Goal: Navigation & Orientation: Locate item on page

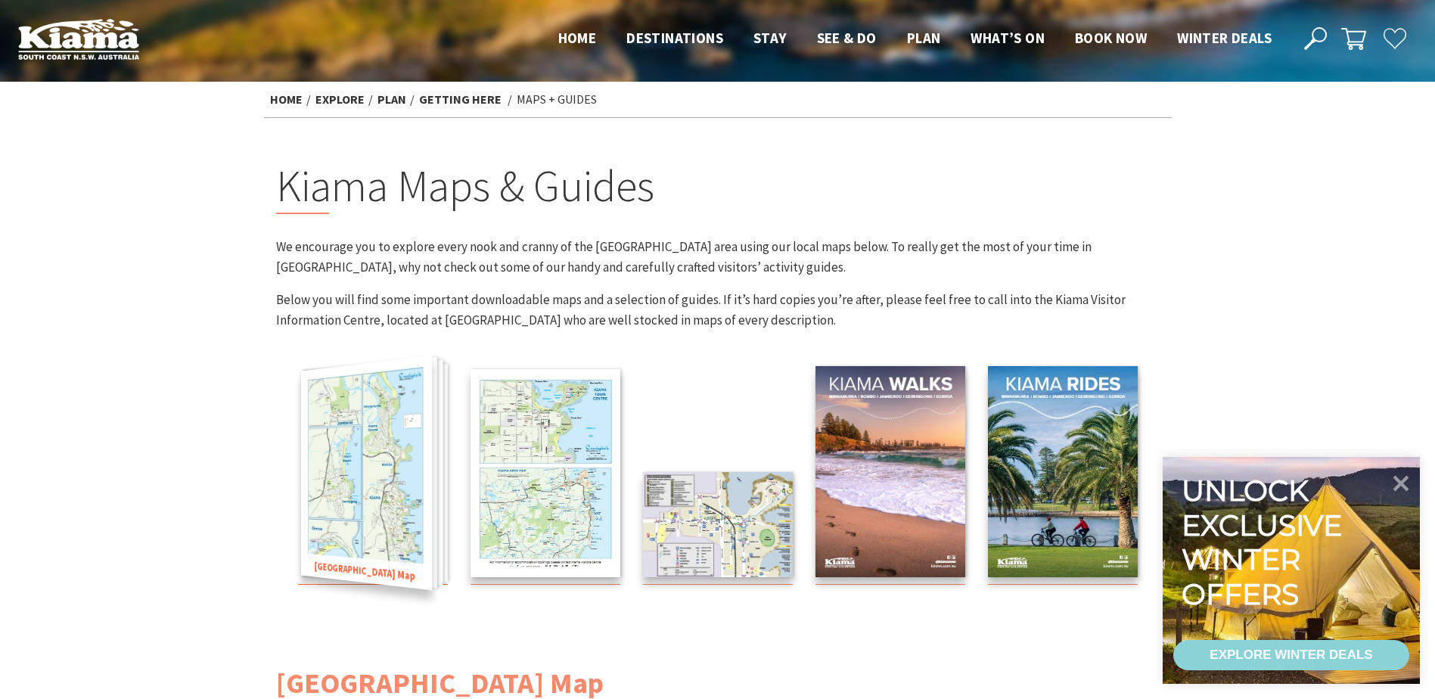
click at [365, 470] on img at bounding box center [365, 473] width 131 height 235
click at [418, 491] on img at bounding box center [365, 473] width 131 height 235
click at [354, 502] on img at bounding box center [365, 473] width 131 height 235
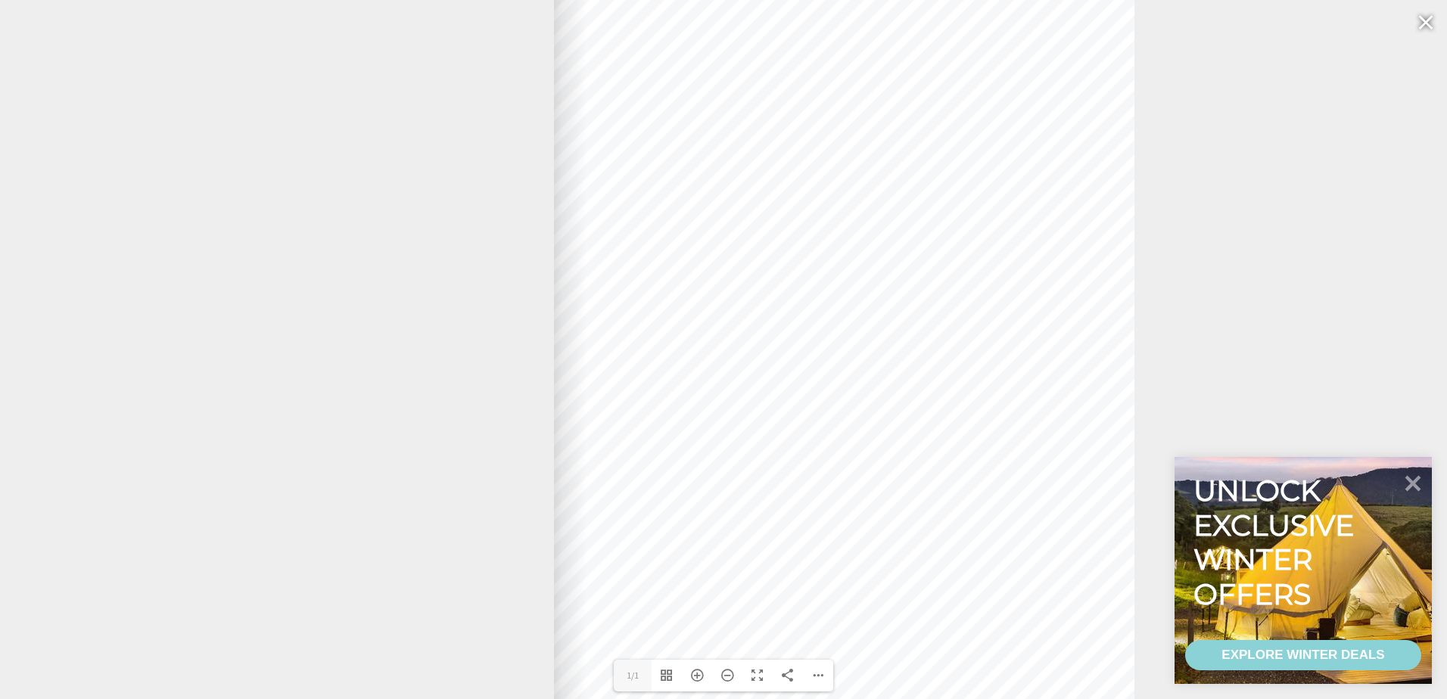
drag, startPoint x: 945, startPoint y: 435, endPoint x: 1093, endPoint y: 440, distance: 148.4
click at [1093, 440] on div at bounding box center [844, 324] width 580 height 807
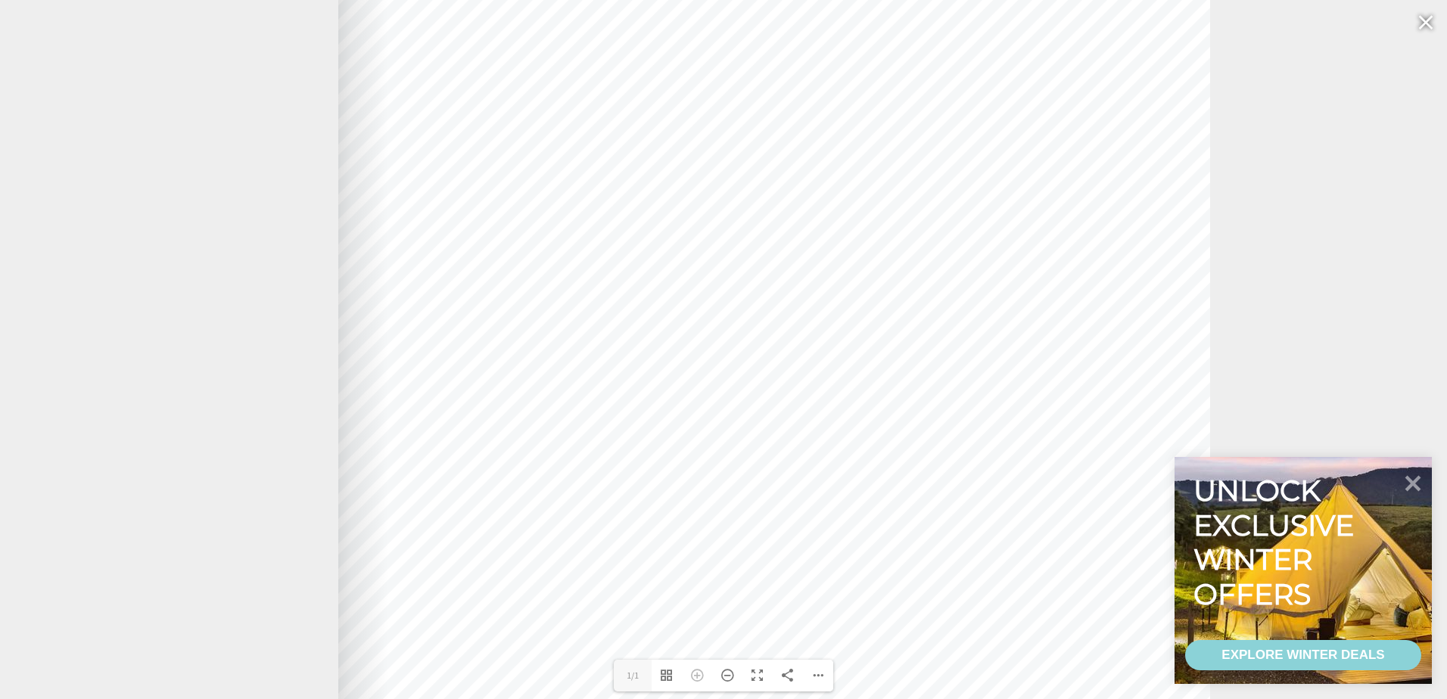
drag, startPoint x: 998, startPoint y: 471, endPoint x: 1008, endPoint y: 401, distance: 71.1
click at [1008, 401] on div at bounding box center [774, 136] width 872 height 1211
click at [1406, 481] on icon at bounding box center [1413, 483] width 36 height 36
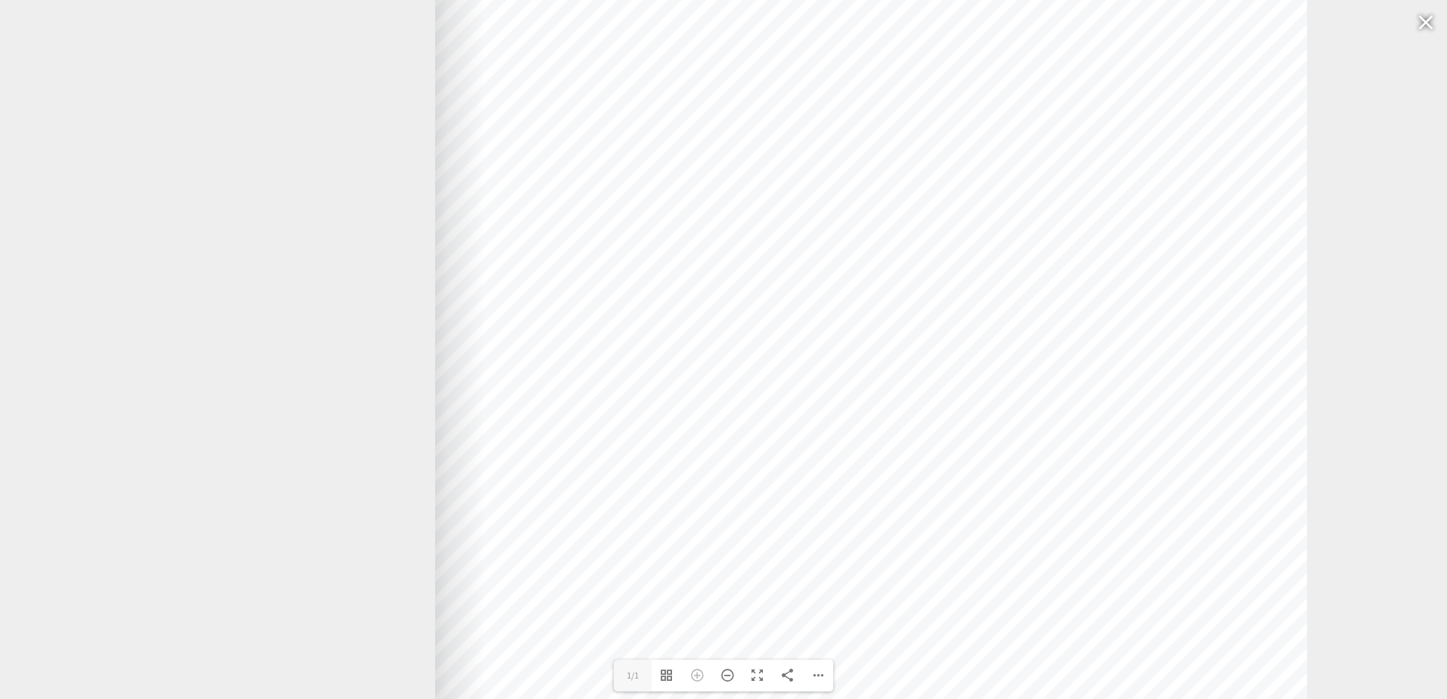
drag, startPoint x: 1032, startPoint y: 413, endPoint x: 1105, endPoint y: 420, distance: 73.0
click at [1105, 420] on div at bounding box center [871, 138] width 872 height 1211
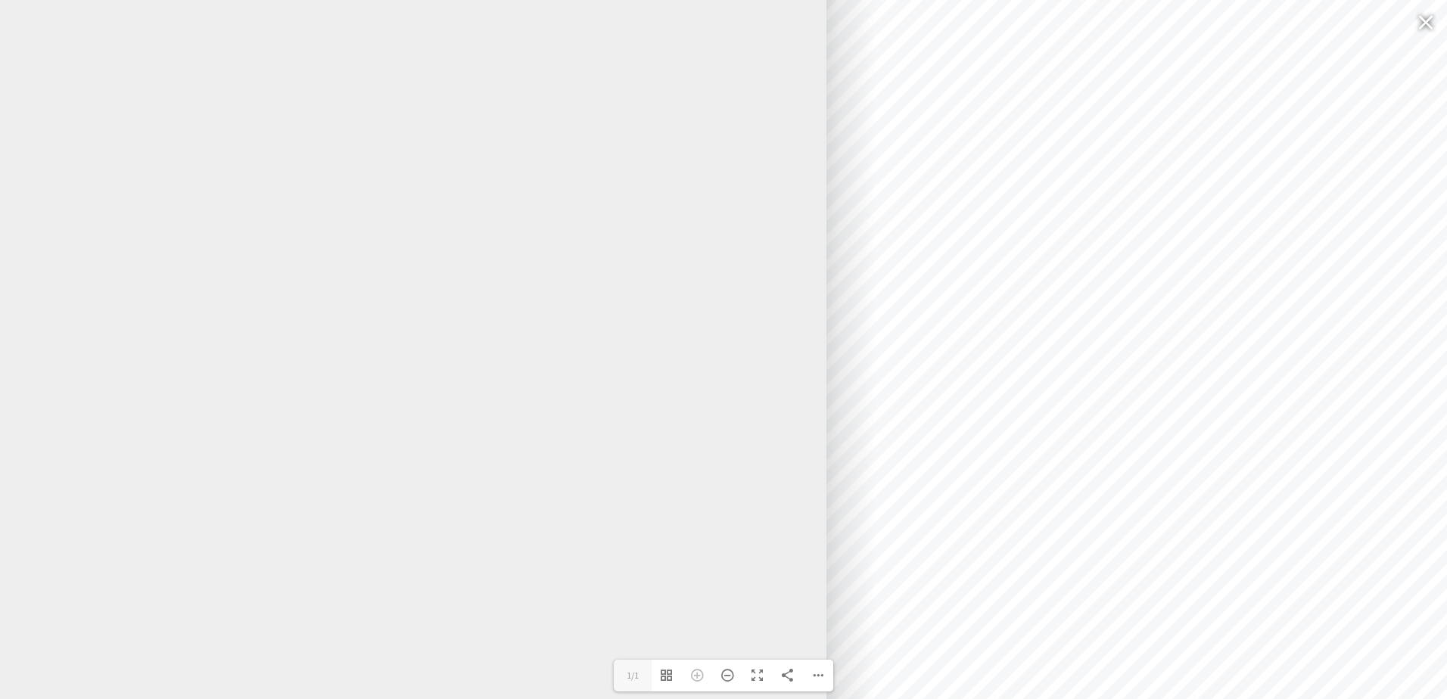
drag, startPoint x: 797, startPoint y: 255, endPoint x: 1183, endPoint y: 582, distance: 505.8
click at [1184, 665] on div at bounding box center [1262, 551] width 872 height 1211
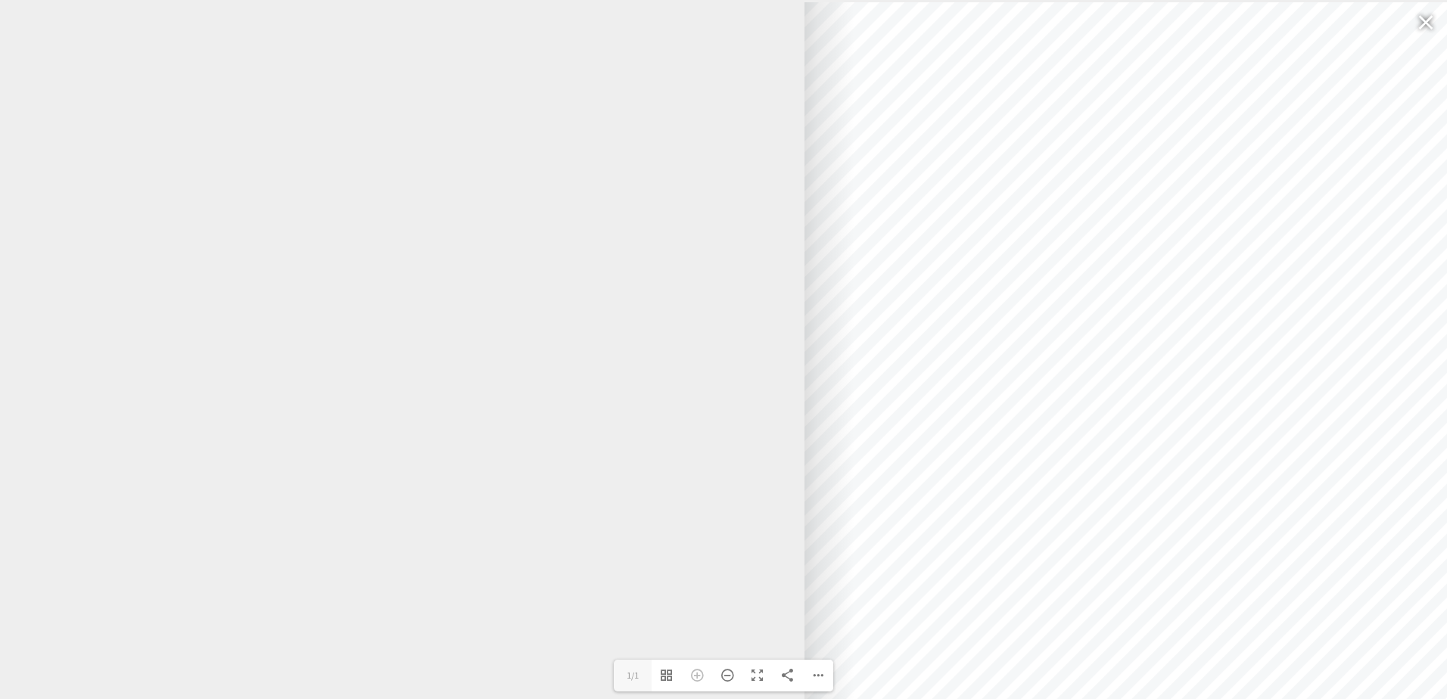
drag, startPoint x: 1206, startPoint y: 358, endPoint x: 1193, endPoint y: 395, distance: 39.2
click at [1193, 395] on div at bounding box center [1240, 607] width 872 height 1211
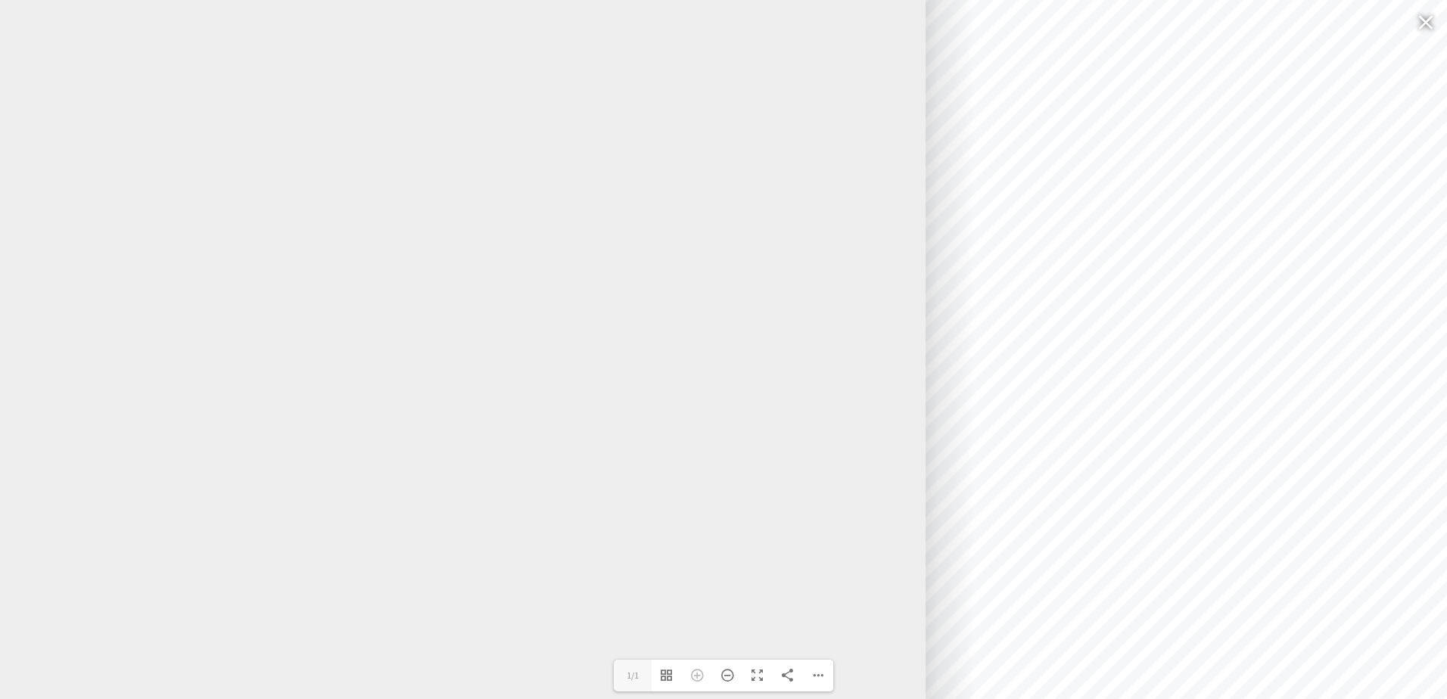
drag, startPoint x: 956, startPoint y: 406, endPoint x: 1086, endPoint y: 233, distance: 216.7
click at [1086, 233] on div at bounding box center [1361, 434] width 872 height 1211
drag, startPoint x: 1157, startPoint y: 418, endPoint x: 1158, endPoint y: 691, distance: 273.2
click at [1158, 691] on div at bounding box center [1351, 620] width 872 height 1211
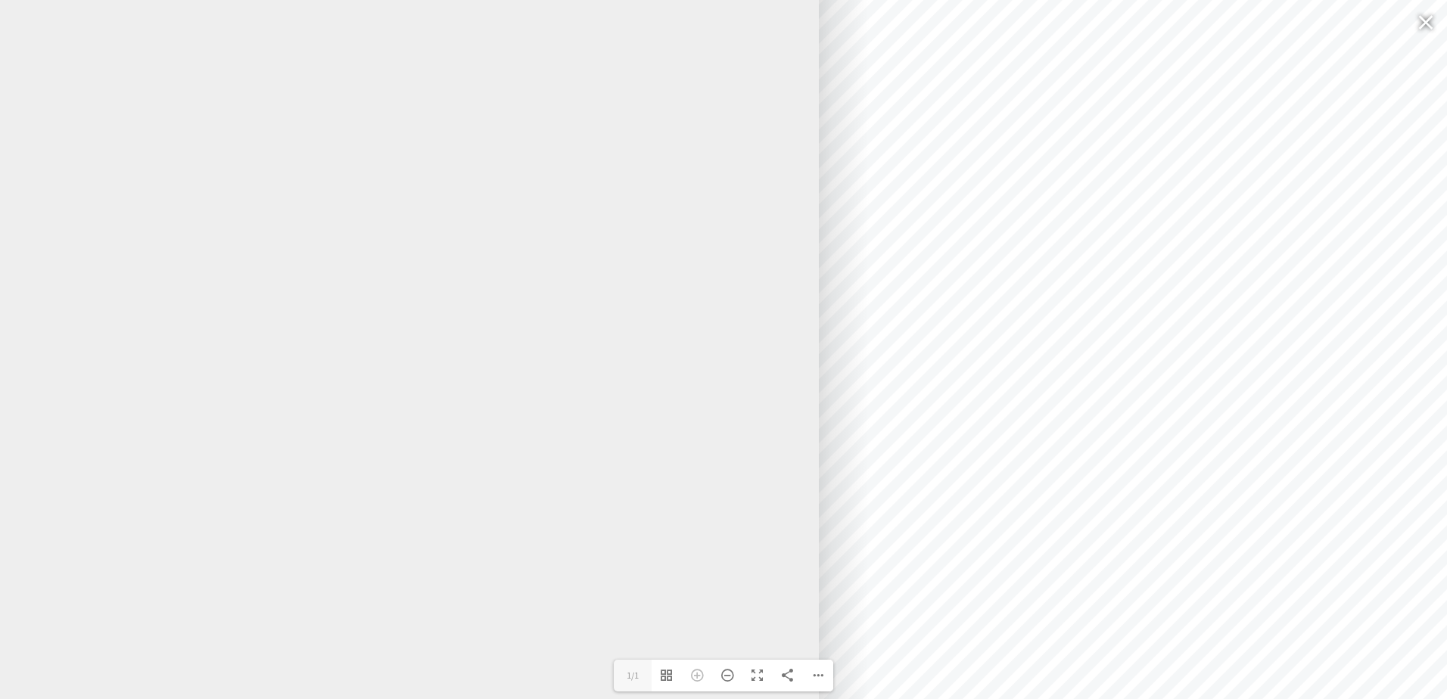
drag, startPoint x: 828, startPoint y: 405, endPoint x: 722, endPoint y: -38, distance: 455.2
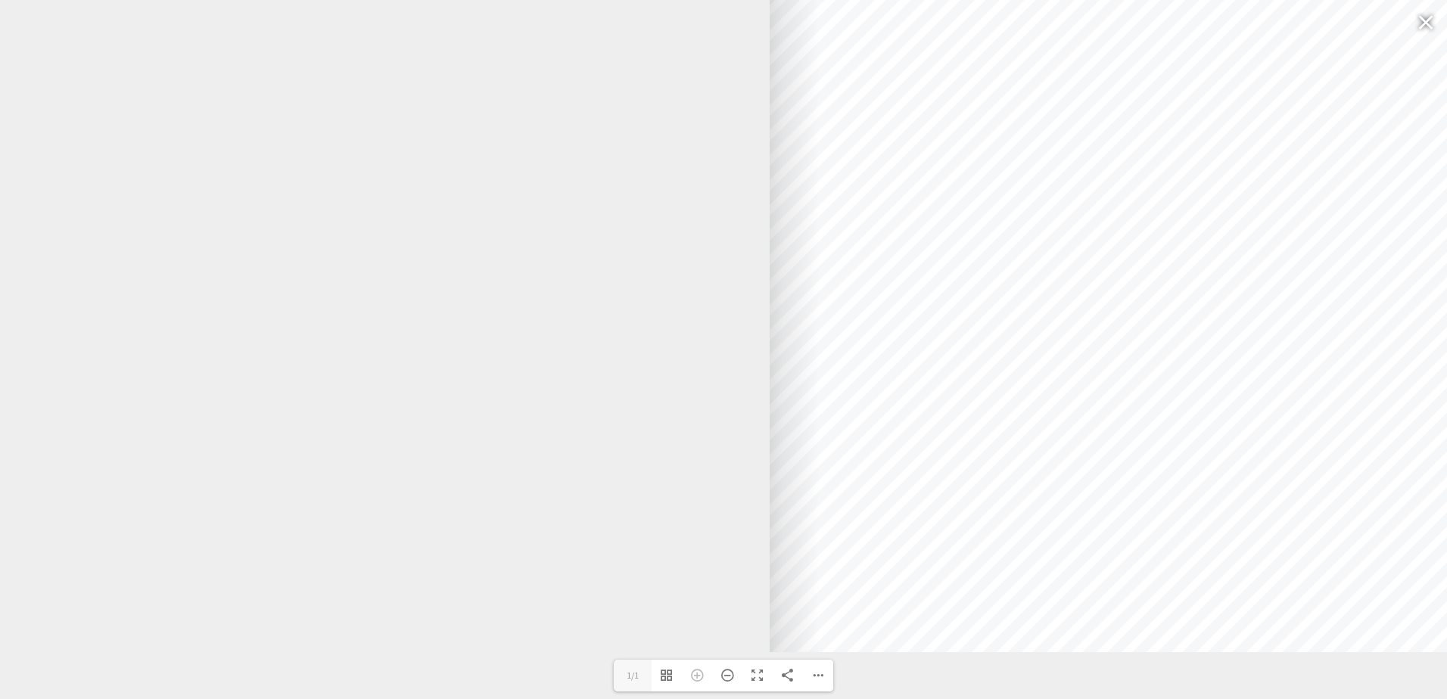
click at [1006, 216] on div at bounding box center [1206, 47] width 872 height 1211
click at [572, 190] on div at bounding box center [769, 47] width 2691 height 1211
